Goal: Transaction & Acquisition: Book appointment/travel/reservation

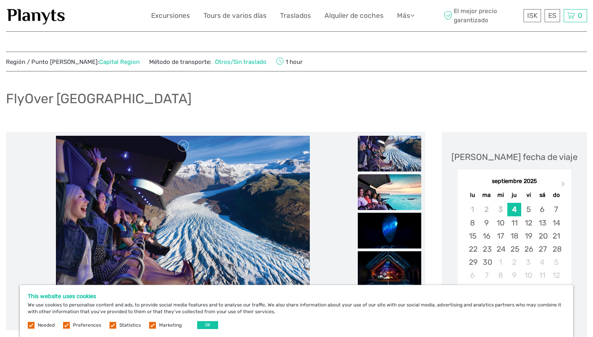
click at [391, 196] on img at bounding box center [389, 192] width 63 height 36
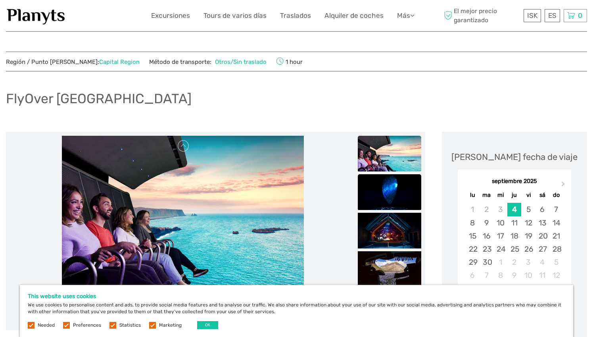
click at [391, 196] on img at bounding box center [389, 192] width 63 height 36
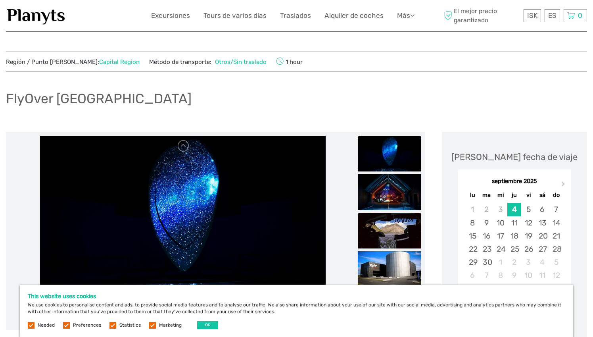
click at [399, 225] on img at bounding box center [389, 231] width 63 height 36
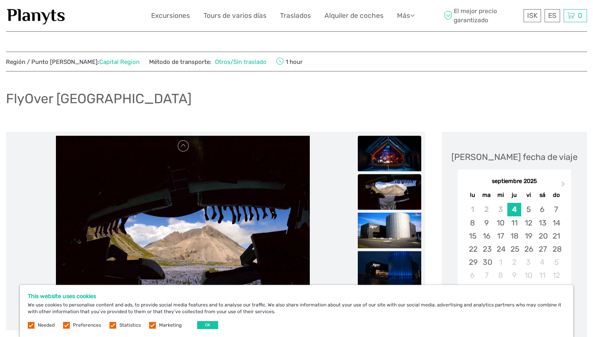
click at [390, 155] on img at bounding box center [389, 154] width 63 height 36
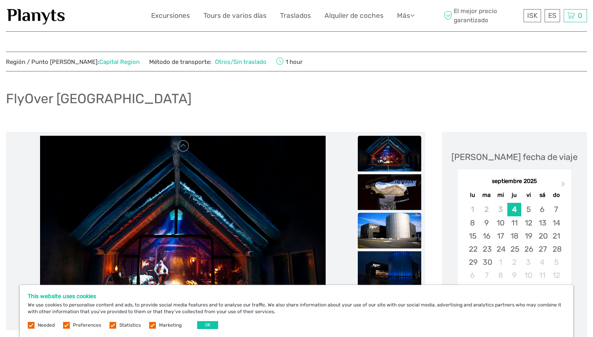
click at [398, 230] on img at bounding box center [389, 231] width 63 height 36
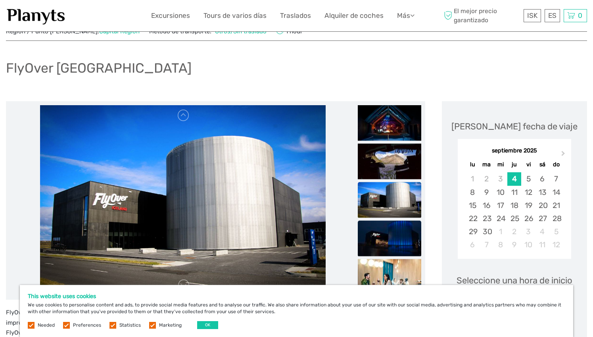
click at [401, 238] on img at bounding box center [389, 238] width 63 height 36
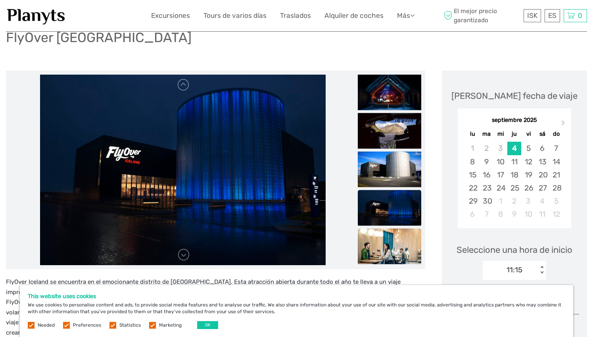
scroll to position [62, 0]
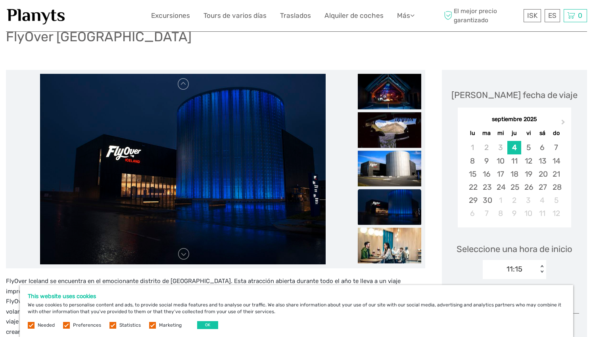
click at [403, 207] on img at bounding box center [389, 207] width 63 height 36
click at [407, 245] on img at bounding box center [389, 246] width 63 height 36
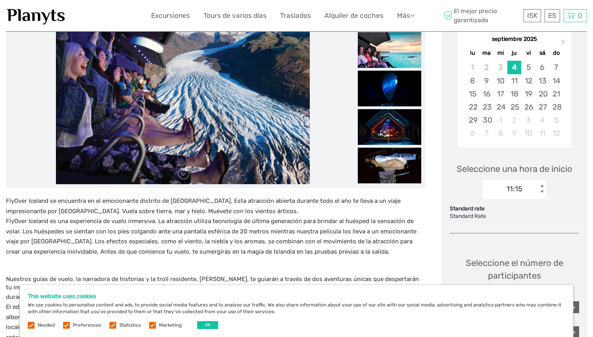
scroll to position [140, 0]
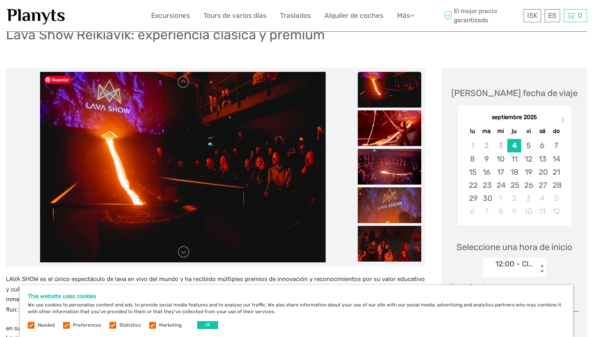
scroll to position [66, 0]
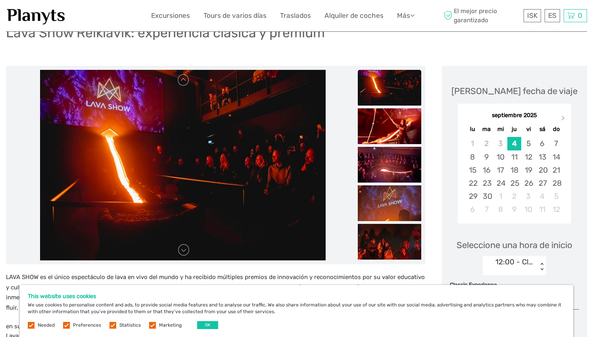
click at [67, 326] on label at bounding box center [66, 325] width 7 height 7
click at [0, 0] on input "checkbox" at bounding box center [0, 0] width 0 height 0
click at [111, 325] on label at bounding box center [112, 325] width 7 height 7
click at [0, 0] on input "checkbox" at bounding box center [0, 0] width 0 height 0
click at [150, 325] on label at bounding box center [152, 325] width 7 height 7
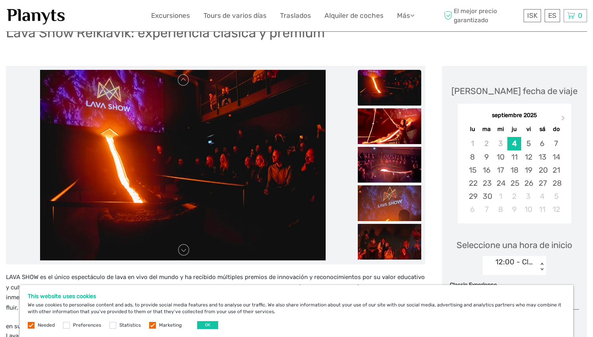
click at [0, 0] on input "checkbox" at bounding box center [0, 0] width 0 height 0
click at [207, 324] on button "OK" at bounding box center [207, 325] width 21 height 8
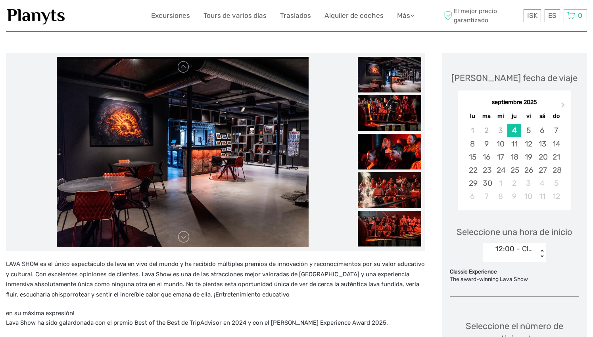
scroll to position [76, 0]
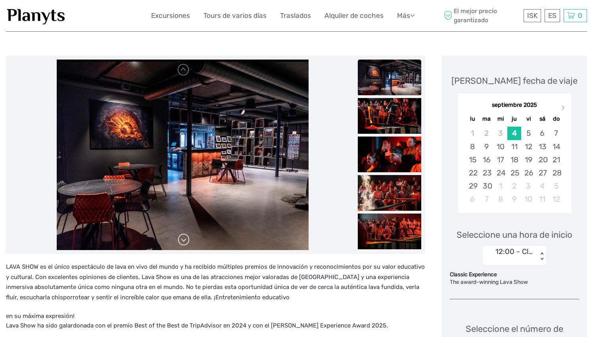
click at [186, 244] on link at bounding box center [183, 239] width 13 height 13
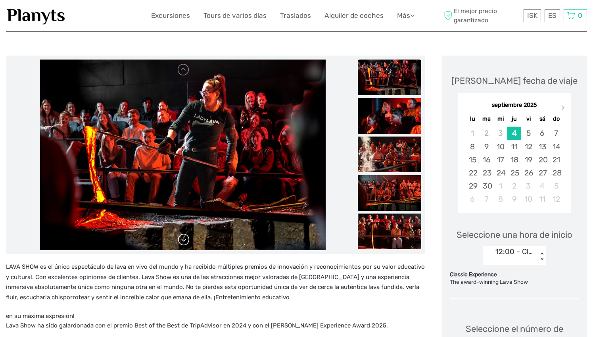
click at [185, 242] on link at bounding box center [183, 239] width 13 height 13
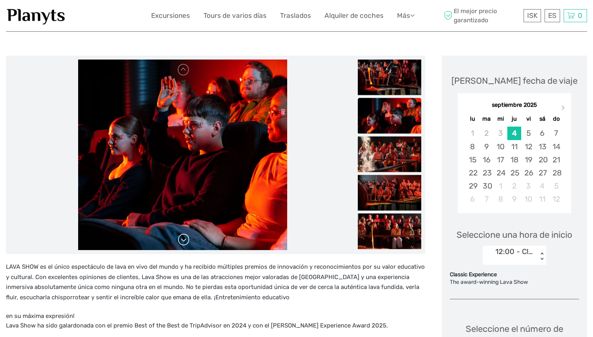
click at [185, 242] on link at bounding box center [183, 239] width 13 height 13
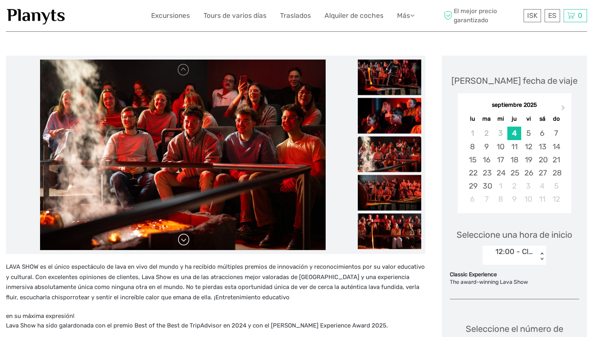
click at [185, 242] on link at bounding box center [183, 239] width 13 height 13
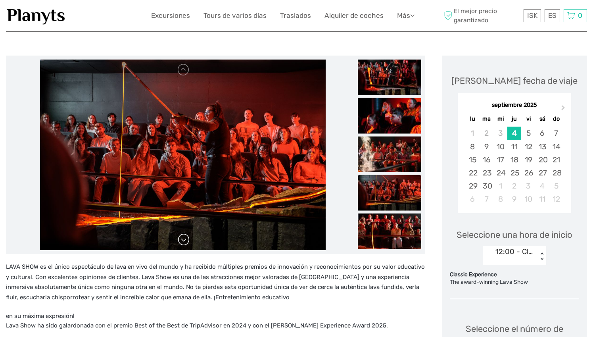
click at [185, 242] on link at bounding box center [183, 239] width 13 height 13
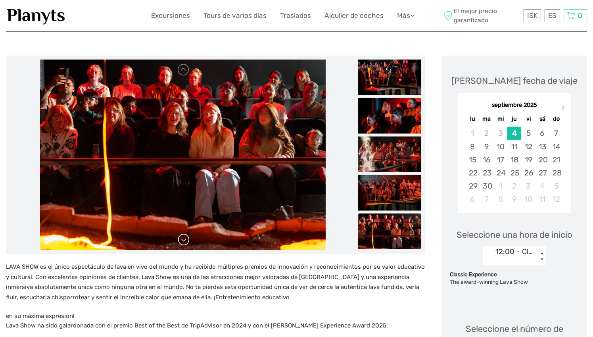
click at [185, 242] on link at bounding box center [183, 239] width 13 height 13
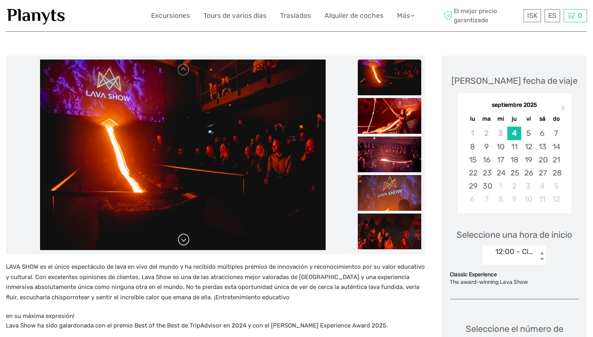
click at [185, 242] on link at bounding box center [183, 239] width 13 height 13
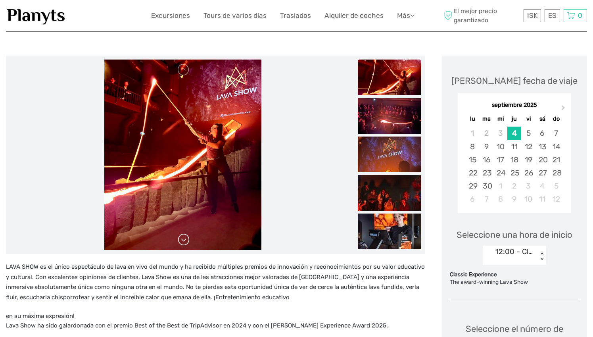
click at [184, 241] on link at bounding box center [183, 239] width 13 height 13
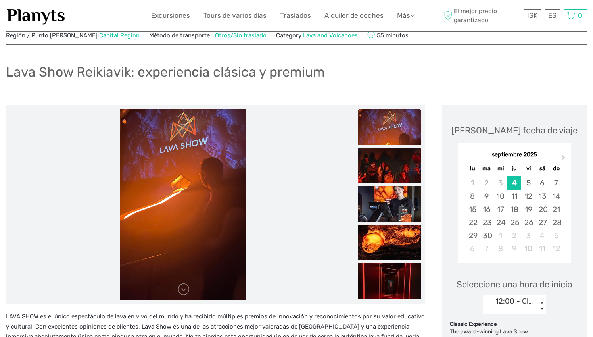
scroll to position [0, 0]
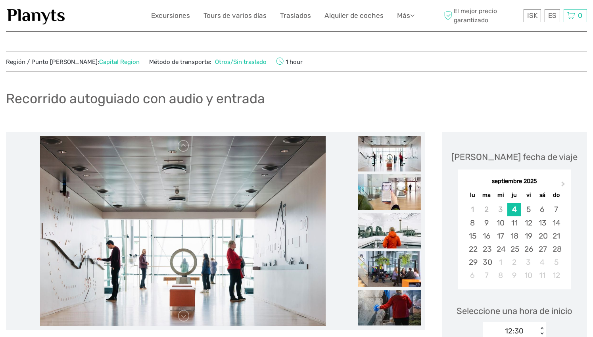
click at [106, 61] on link "Capital Region" at bounding box center [119, 61] width 40 height 7
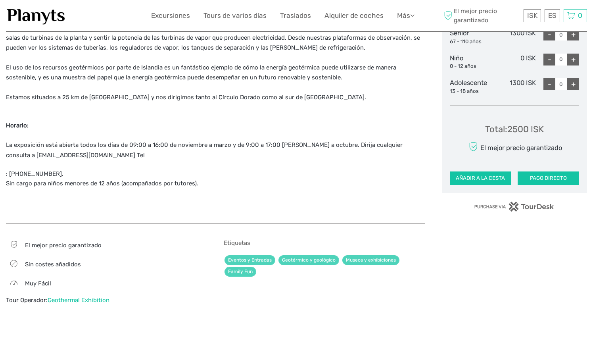
scroll to position [438, 0]
